Goal: Information Seeking & Learning: Learn about a topic

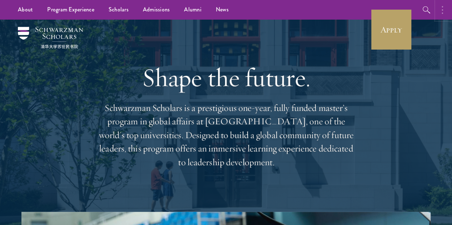
click at [444, 7] on button "button" at bounding box center [444, 10] width 16 height 20
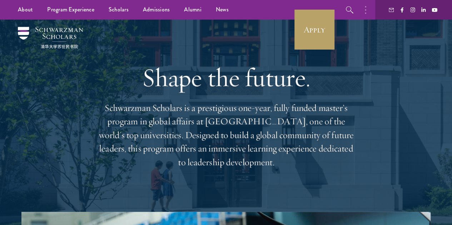
click at [225, 62] on h1 "Shape the future." at bounding box center [225, 77] width 257 height 30
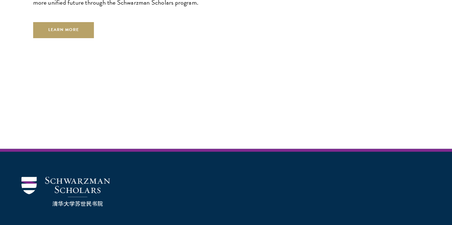
scroll to position [2013, 0]
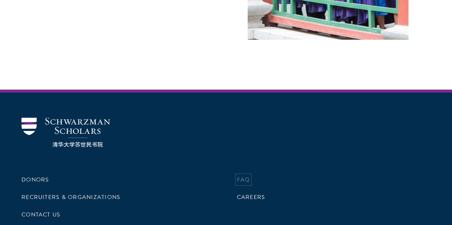
click at [239, 175] on link "FAQ" at bounding box center [243, 179] width 13 height 9
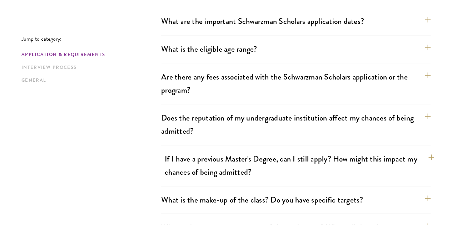
scroll to position [346, 0]
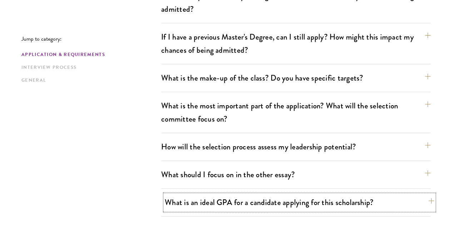
click at [202, 195] on button "What is an ideal GPA for a candidate applying for this scholarship?" at bounding box center [299, 203] width 269 height 16
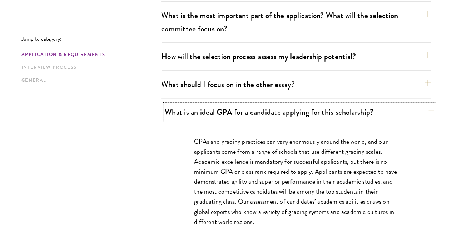
scroll to position [437, 0]
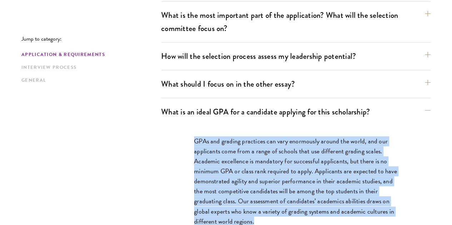
drag, startPoint x: 189, startPoint y: 109, endPoint x: 327, endPoint y: 192, distance: 161.9
click at [327, 192] on p "GPAs and grading practices can vary enormously around the world, and our applic…" at bounding box center [296, 181] width 204 height 90
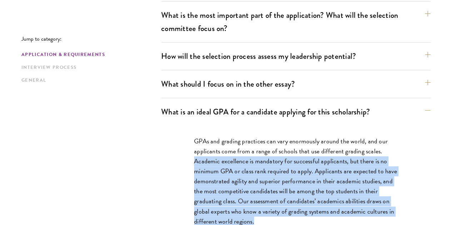
drag, startPoint x: 185, startPoint y: 132, endPoint x: 321, endPoint y: 191, distance: 148.3
click at [321, 191] on div "GPAs and grading practices can vary enormously around the world, and our applic…" at bounding box center [295, 185] width 246 height 119
copy p "Academic excellence is mandatory for successful applicants, but there is no min…"
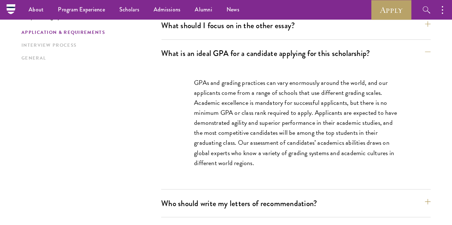
scroll to position [443, 0]
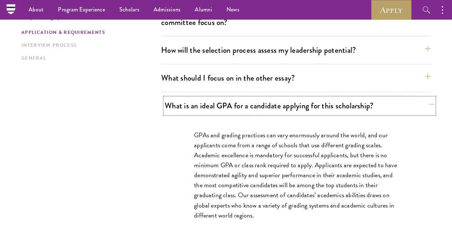
click at [404, 98] on button "What is an ideal GPA for a candidate applying for this scholarship?" at bounding box center [299, 106] width 269 height 16
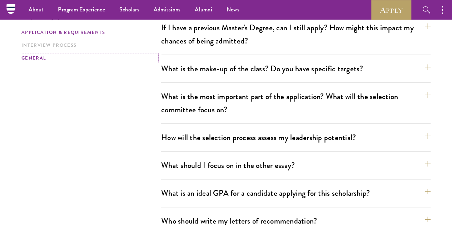
click at [53, 62] on link "General" at bounding box center [88, 58] width 135 height 7
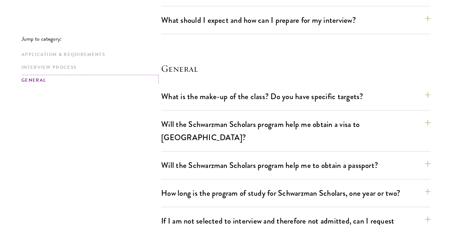
scroll to position [1103, 0]
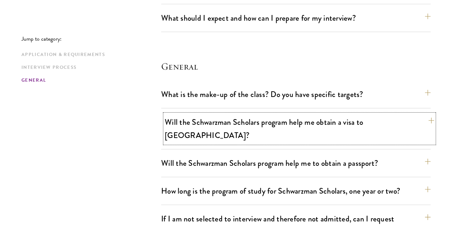
click at [256, 114] on button "Will the Schwarzman Scholars program help me obtain a visa to China?" at bounding box center [299, 128] width 269 height 29
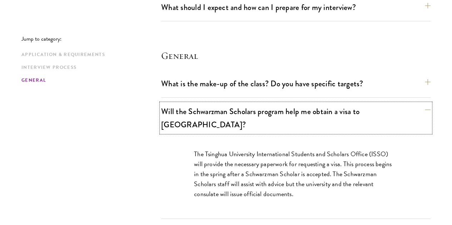
scroll to position [1114, 0]
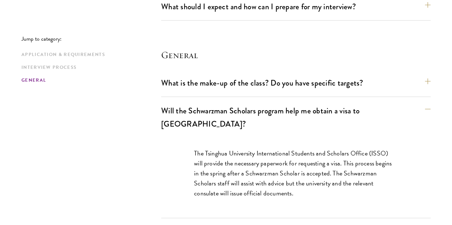
click at [266, 103] on div "Will the Schwarzman Scholars program help me obtain a visa to China? The Tsingh…" at bounding box center [295, 161] width 269 height 116
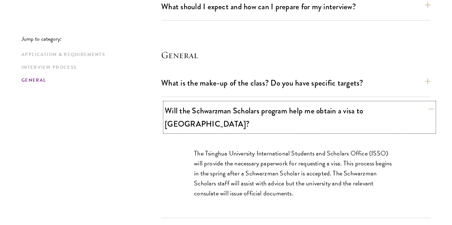
click at [259, 103] on button "Will the Schwarzman Scholars program help me obtain a visa to China?" at bounding box center [299, 117] width 269 height 29
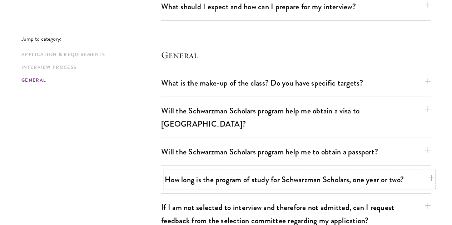
click at [210, 172] on button "How long is the program of study for Schwarzman Scholars, one year or two?" at bounding box center [299, 180] width 269 height 16
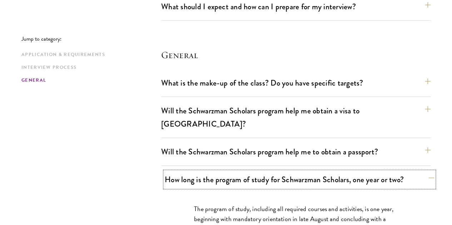
click at [210, 172] on button "How long is the program of study for Schwarzman Scholars, one year or two?" at bounding box center [299, 180] width 269 height 16
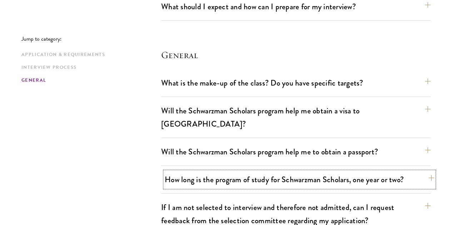
click at [212, 172] on button "How long is the program of study for Schwarzman Scholars, one year or two?" at bounding box center [299, 180] width 269 height 16
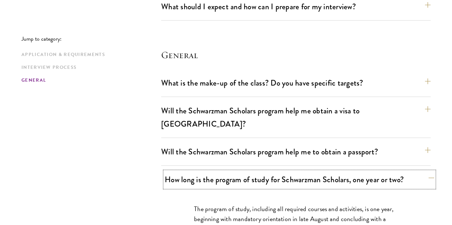
click at [212, 172] on button "How long is the program of study for Schwarzman Scholars, one year or two?" at bounding box center [299, 180] width 269 height 16
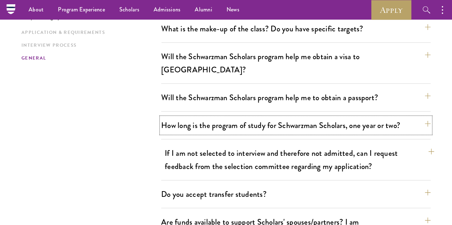
scroll to position [1168, 0]
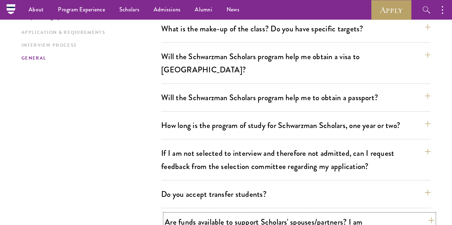
drag, startPoint x: 204, startPoint y: 122, endPoint x: 204, endPoint y: 129, distance: 6.8
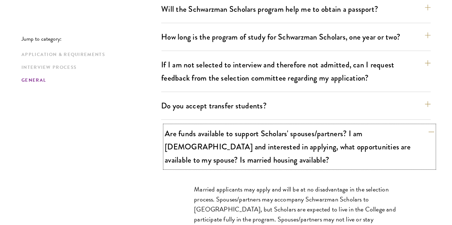
scroll to position [1258, 0]
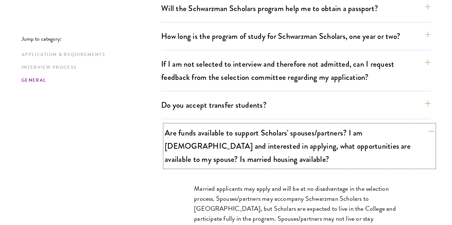
click at [228, 125] on button "Are funds available to support Scholars' spouses/partners? I am married and int…" at bounding box center [299, 146] width 269 height 42
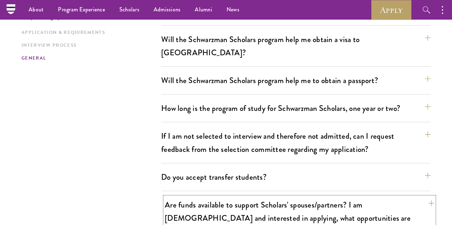
scroll to position [1192, 0]
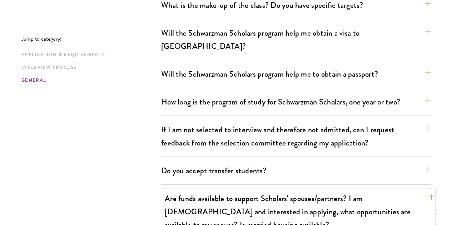
click at [222, 191] on button "Are funds available to support Scholars' spouses/partners? I am married and int…" at bounding box center [299, 212] width 269 height 42
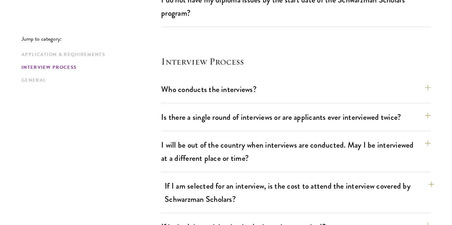
scroll to position [870, 0]
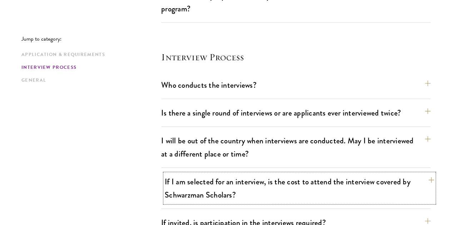
click at [184, 174] on button "If I am selected for an interview, is the cost to attend the interview covered …" at bounding box center [299, 188] width 269 height 29
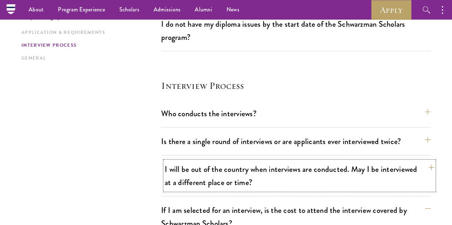
click at [195, 161] on button "I will be out of the country when interviews are conducted. May I be interviewe…" at bounding box center [299, 175] width 269 height 29
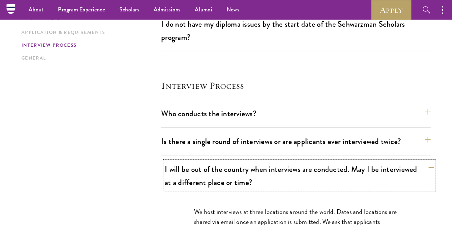
click at [195, 161] on button "I will be out of the country when interviews are conducted. May I be interviewe…" at bounding box center [299, 175] width 269 height 29
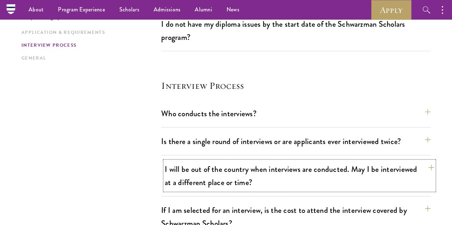
click at [206, 161] on button "I will be out of the country when interviews are conducted. May I be interviewe…" at bounding box center [299, 175] width 269 height 29
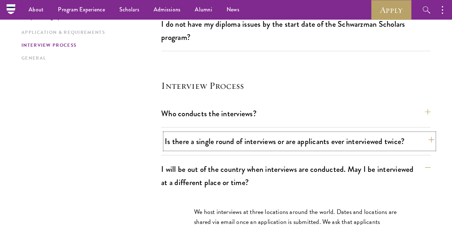
click at [225, 134] on button "Is there a single round of interviews or are applicants ever interviewed twice?" at bounding box center [299, 142] width 269 height 16
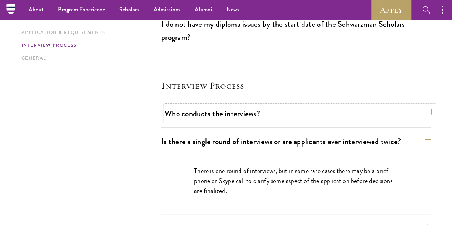
click at [236, 106] on button "Who conducts the interviews?" at bounding box center [299, 114] width 269 height 16
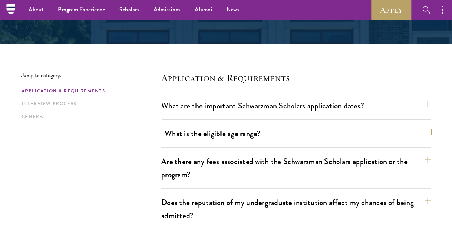
scroll to position [139, 0]
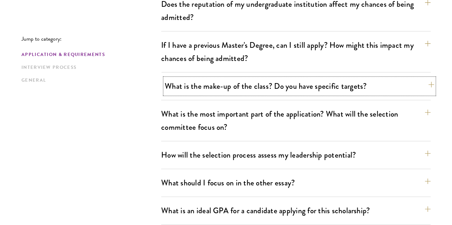
click at [237, 78] on button "What is the make-up of the class? Do you have specific targets?" at bounding box center [299, 86] width 269 height 16
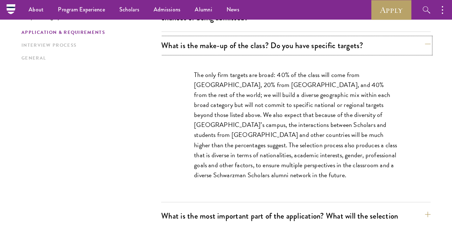
scroll to position [377, 0]
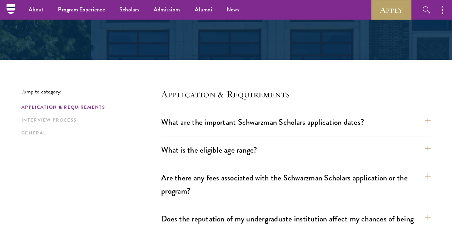
scroll to position [82, 0]
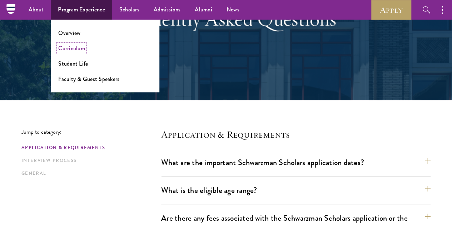
click at [72, 45] on link "Curriculum" at bounding box center [71, 48] width 27 height 8
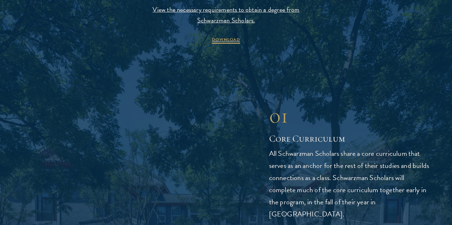
scroll to position [841, 0]
